Goal: Task Accomplishment & Management: Use online tool/utility

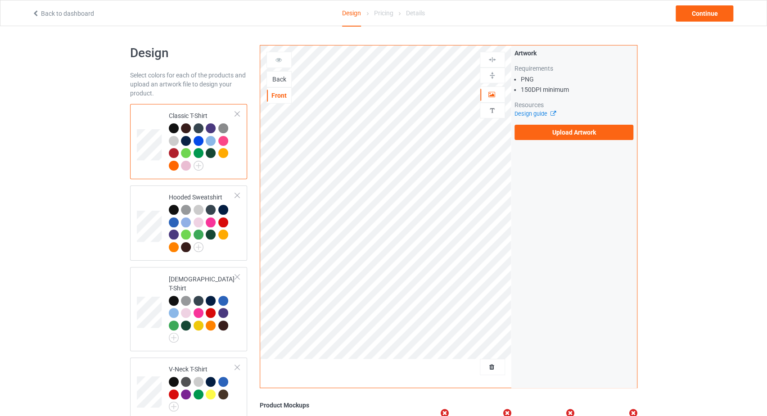
click at [276, 79] on div "Back" at bounding box center [279, 79] width 24 height 9
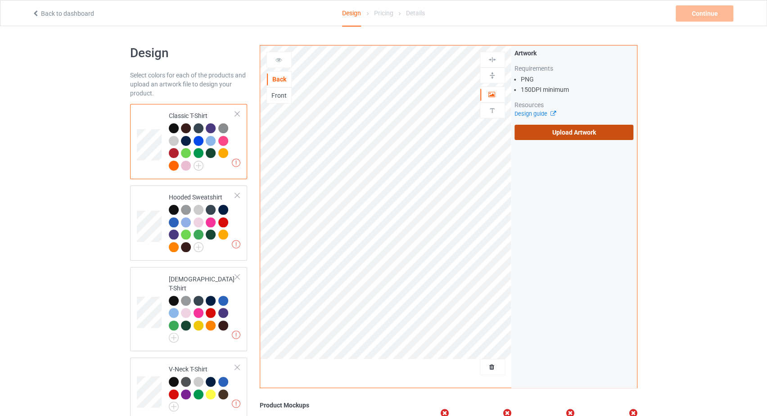
click at [543, 128] on label "Upload Artwork" at bounding box center [573, 132] width 119 height 15
click at [0, 0] on input "Upload Artwork" at bounding box center [0, 0] width 0 height 0
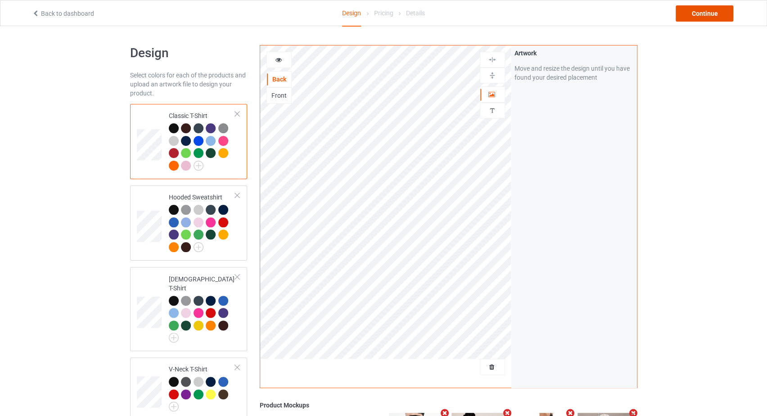
click at [697, 15] on div "Continue" at bounding box center [704, 13] width 58 height 16
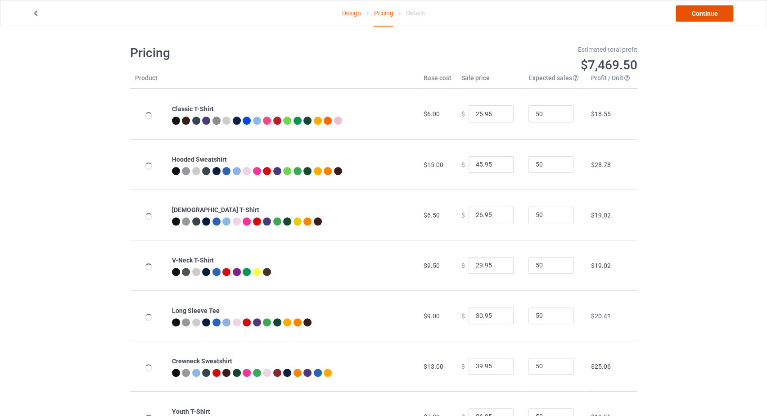
click at [697, 15] on link "Continue" at bounding box center [704, 13] width 58 height 16
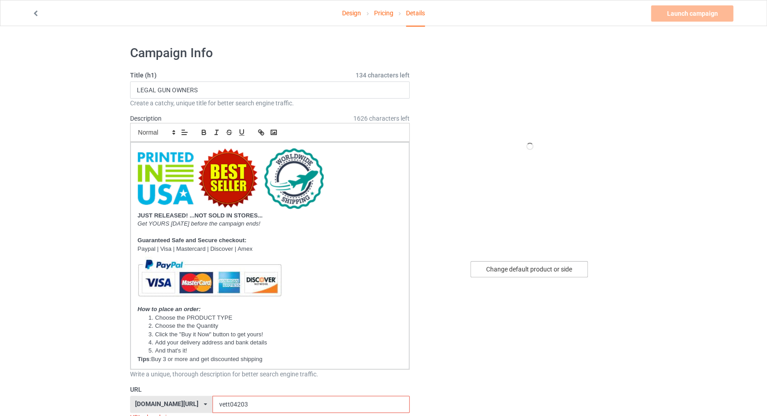
click at [505, 269] on div "Change default product or side" at bounding box center [528, 269] width 117 height 16
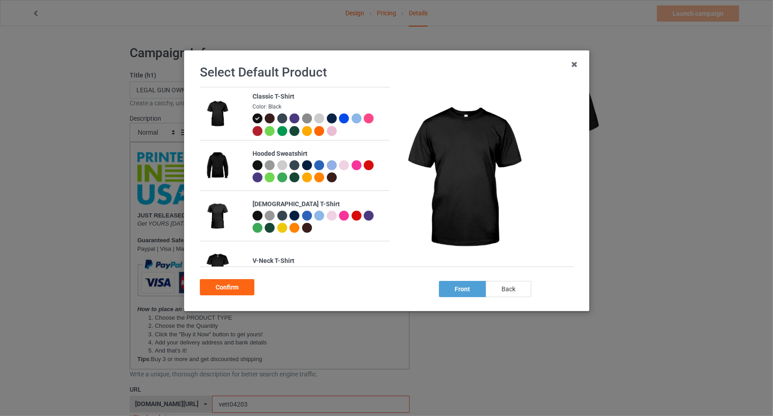
click at [506, 287] on div "back" at bounding box center [507, 289] width 45 height 16
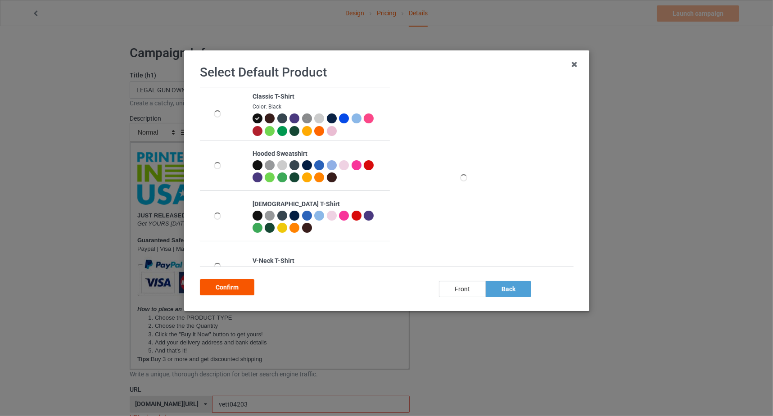
drag, startPoint x: 239, startPoint y: 285, endPoint x: 239, endPoint y: 238, distance: 47.2
click at [238, 285] on div "Confirm" at bounding box center [227, 287] width 54 height 16
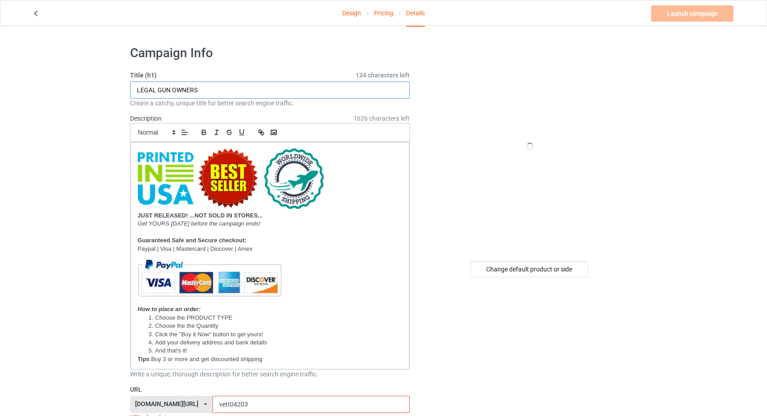
click at [191, 86] on input "LEGAL GUN OWNERS" at bounding box center [270, 89] width 280 height 17
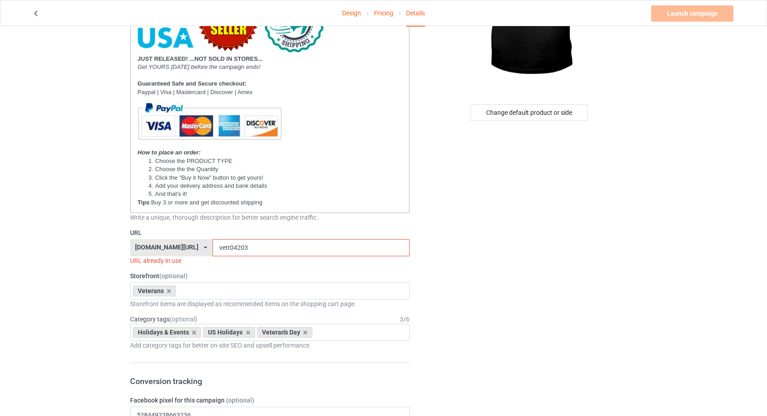
scroll to position [191, 0]
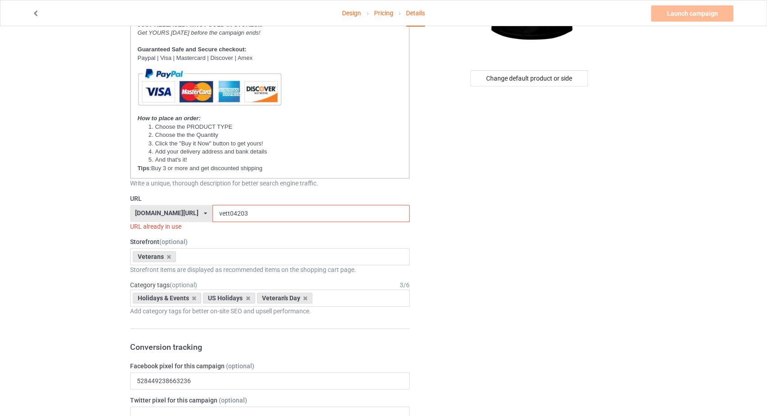
type input "WE DIDN'T HAVE THIS PROBLEM [DATE]"
drag, startPoint x: 226, startPoint y: 211, endPoint x: 200, endPoint y: 213, distance: 26.1
click at [212, 213] on input "vett04203" at bounding box center [310, 213] width 197 height 17
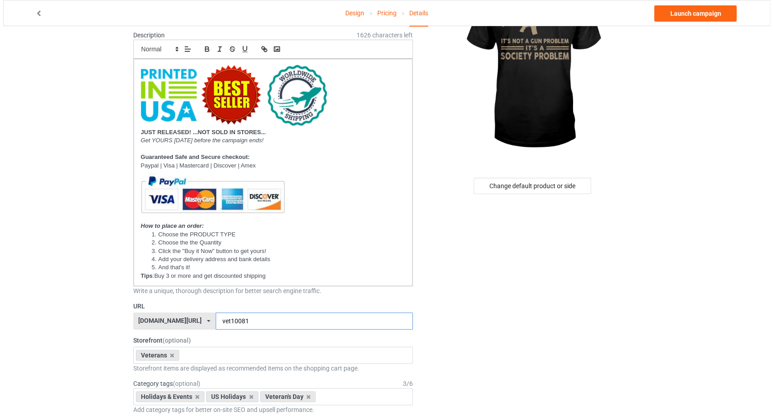
scroll to position [0, 0]
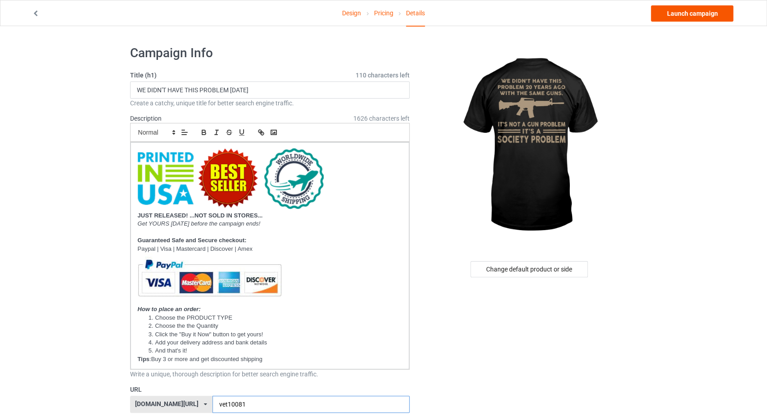
type input "vet10081"
click at [696, 14] on link "Launch campaign" at bounding box center [692, 13] width 82 height 16
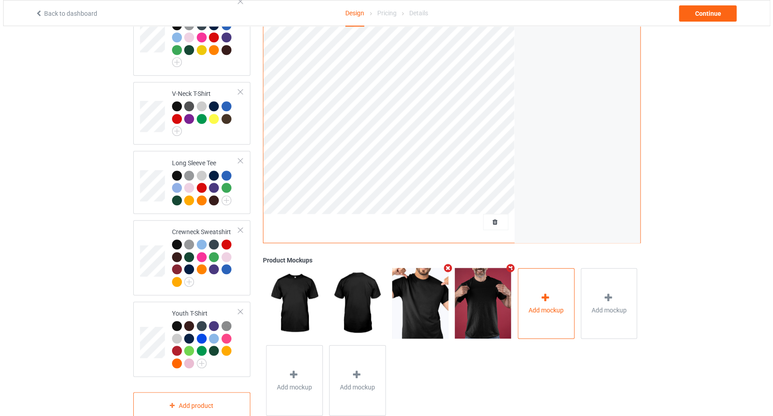
scroll to position [288, 0]
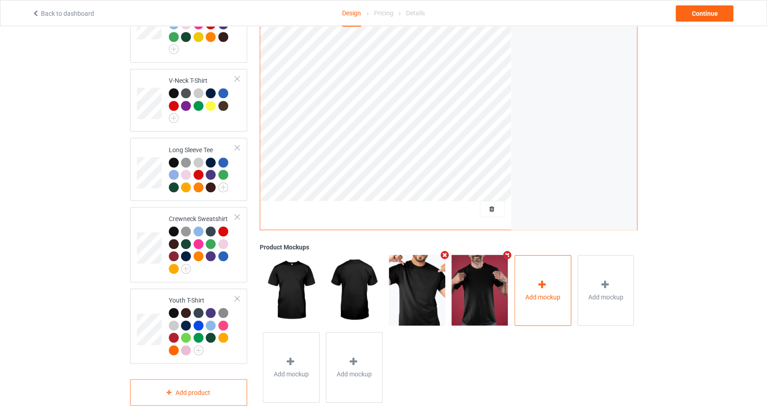
click at [531, 294] on div "Add mockup" at bounding box center [542, 290] width 57 height 71
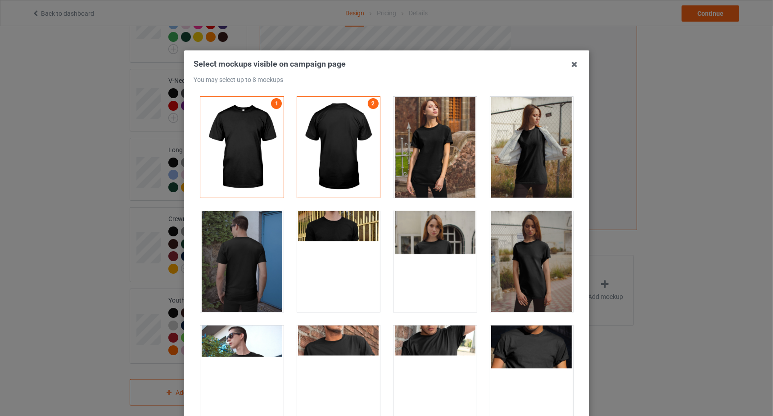
scroll to position [191, 0]
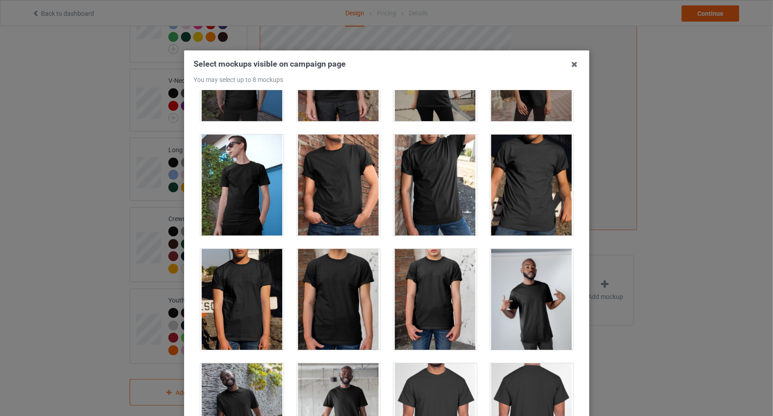
click at [322, 195] on div at bounding box center [338, 185] width 83 height 101
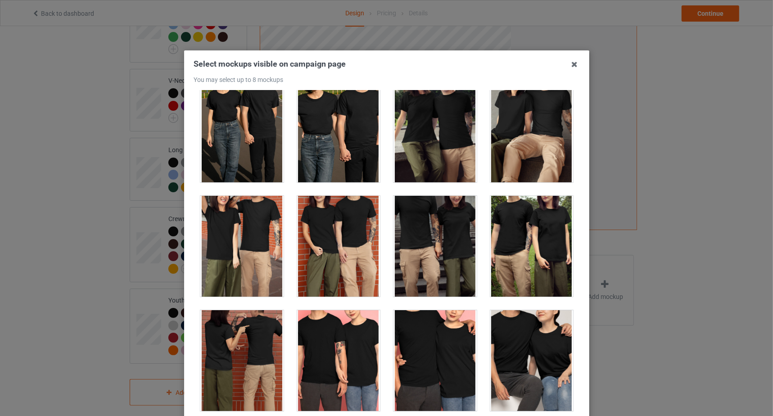
scroll to position [3054, 0]
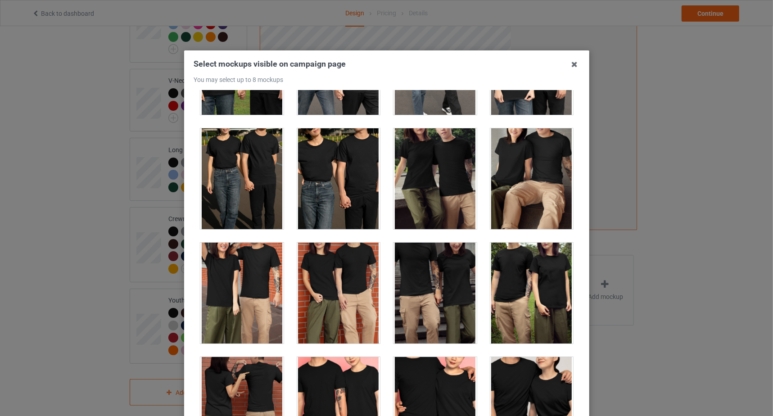
click at [427, 282] on div at bounding box center [434, 293] width 83 height 101
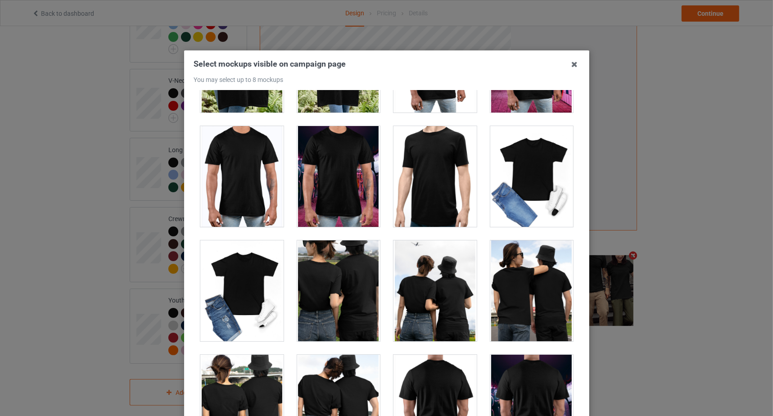
scroll to position [4009, 0]
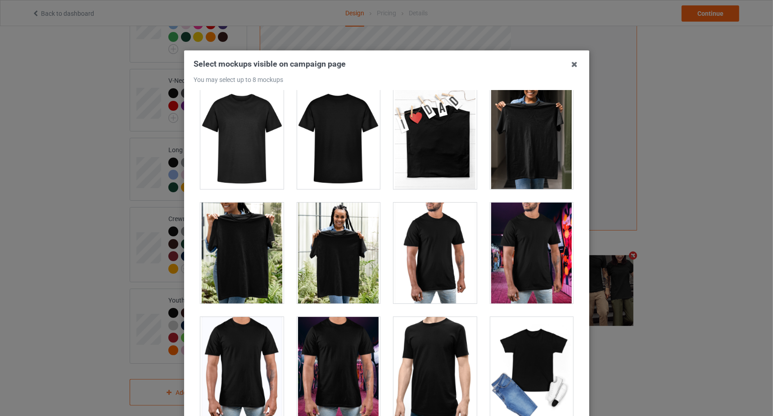
click at [302, 240] on div at bounding box center [338, 252] width 83 height 101
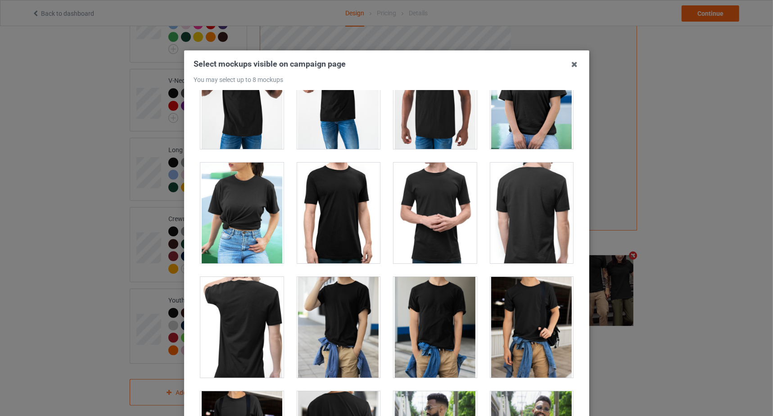
scroll to position [4868, 0]
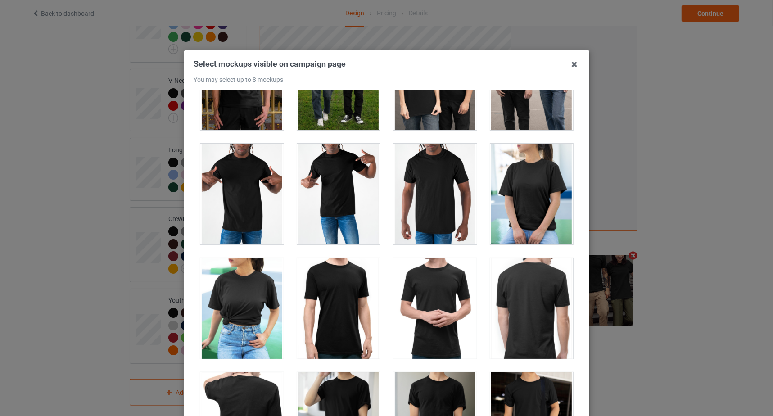
click at [519, 189] on div at bounding box center [531, 194] width 83 height 101
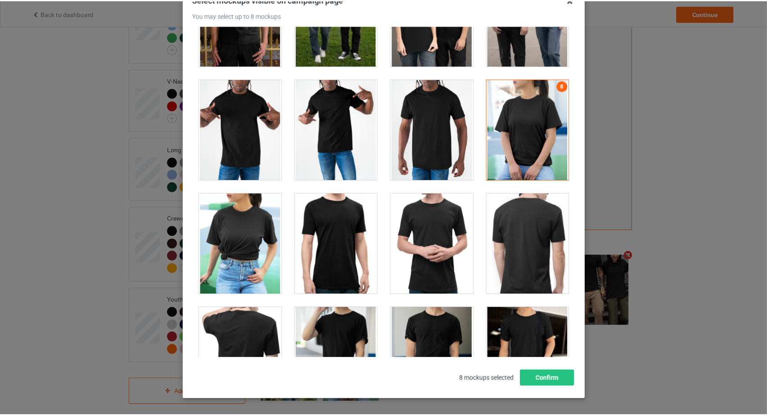
scroll to position [99, 0]
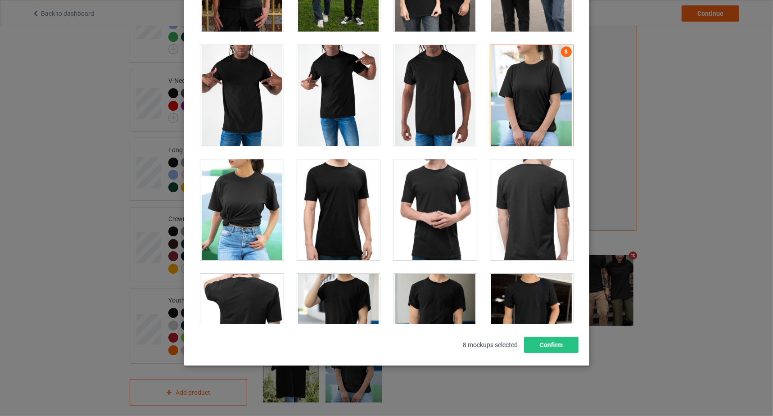
drag, startPoint x: 558, startPoint y: 352, endPoint x: 562, endPoint y: 344, distance: 9.7
click at [558, 352] on div "Select mockups visible on campaign page You may select up to 8 mockups 1 2 5 3 …" at bounding box center [386, 159] width 405 height 414
click at [577, 347] on div "Select mockups visible on campaign page You may select up to 8 mockups 1 2 5 3 …" at bounding box center [386, 159] width 405 height 414
click at [564, 342] on button "Confirm" at bounding box center [550, 345] width 54 height 16
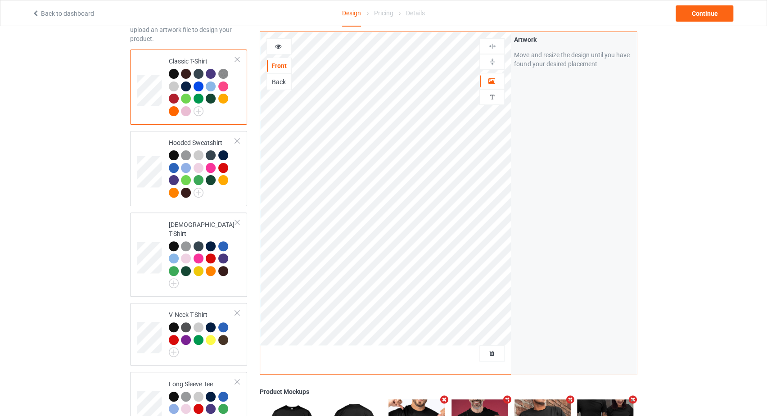
scroll to position [0, 0]
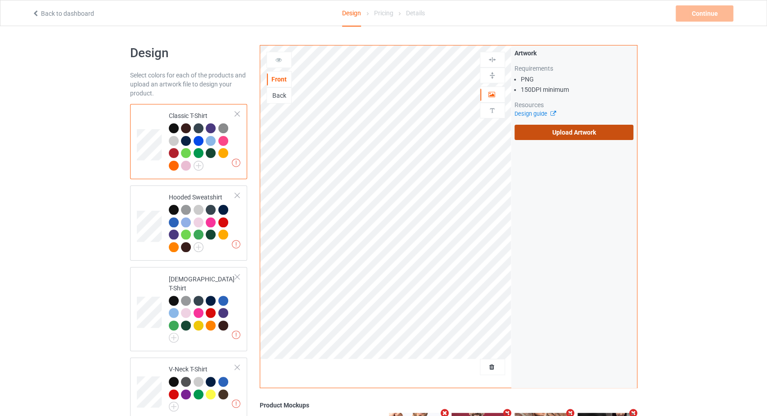
click at [559, 132] on label "Upload Artwork" at bounding box center [573, 132] width 119 height 15
click at [0, 0] on input "Upload Artwork" at bounding box center [0, 0] width 0 height 0
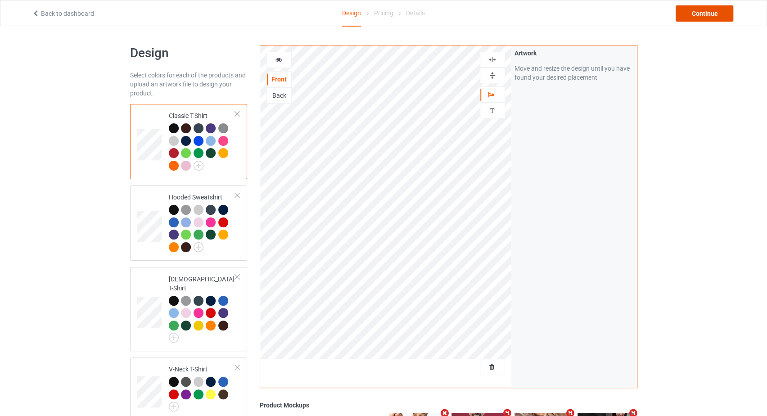
click at [695, 15] on div "Continue" at bounding box center [704, 13] width 58 height 16
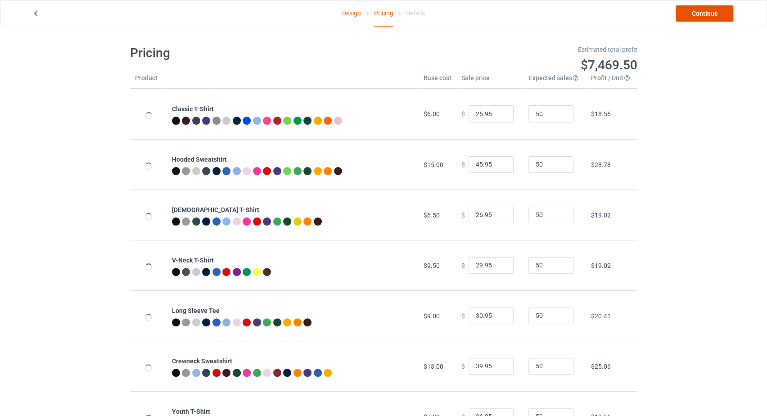
click at [694, 15] on link "Continue" at bounding box center [704, 13] width 58 height 16
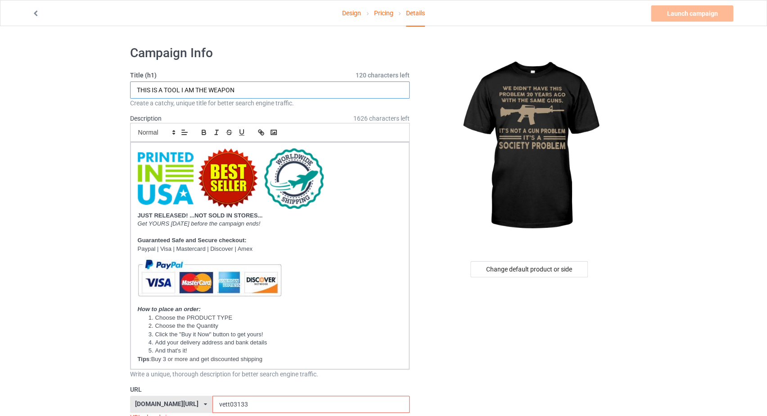
drag, startPoint x: 215, startPoint y: 95, endPoint x: 97, endPoint y: 85, distance: 117.8
paste input "WE DIDN'T HAVE THIS PROBLEM [DATE]"
type input "WE DIDN'T HAVE THIS PROBLEM [DATE]"
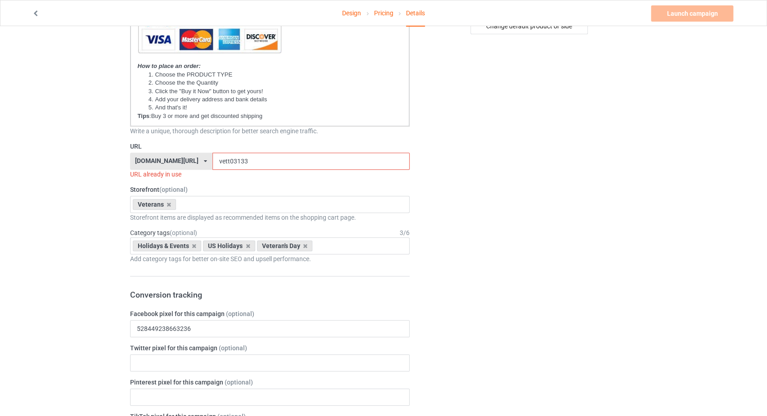
scroll to position [286, 0]
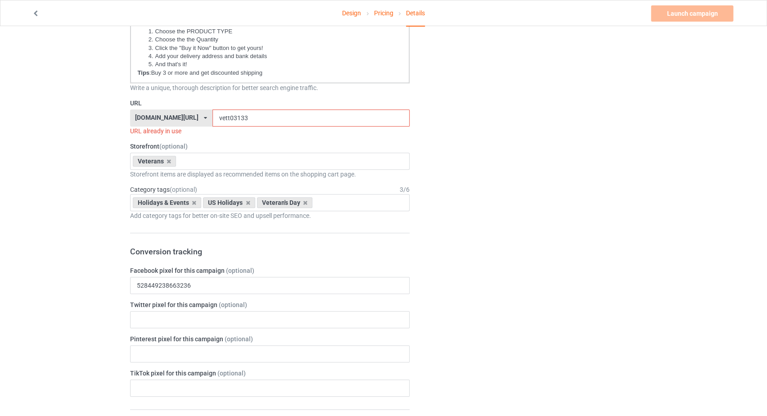
drag, startPoint x: 225, startPoint y: 119, endPoint x: 203, endPoint y: 119, distance: 21.2
click at [212, 119] on input "vett03133" at bounding box center [310, 117] width 197 height 17
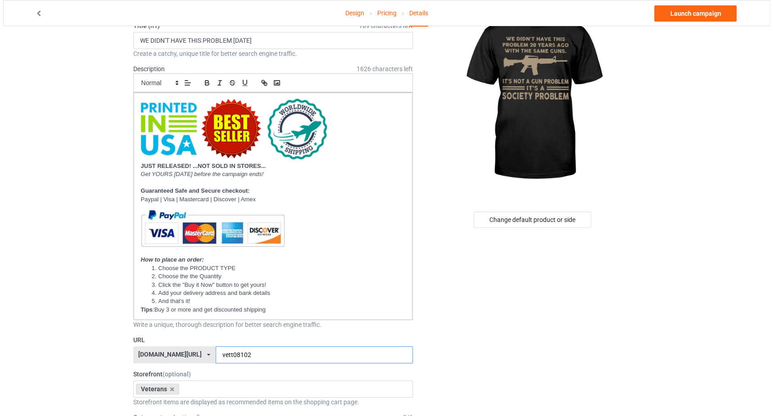
scroll to position [0, 0]
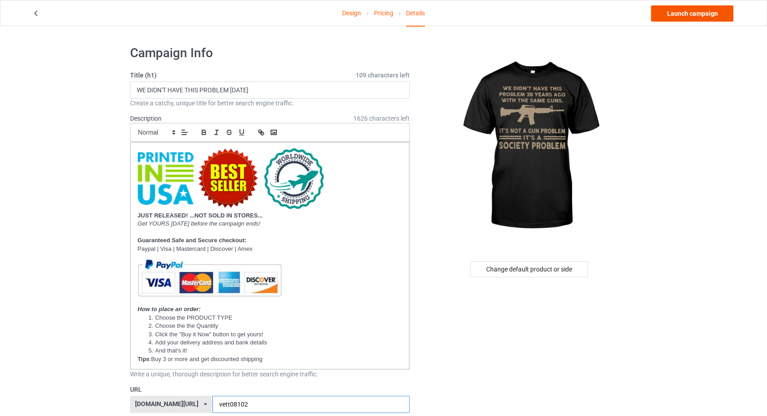
type input "vett08102"
click at [681, 11] on link "Launch campaign" at bounding box center [692, 13] width 82 height 16
